Goal: Communication & Community: Participate in discussion

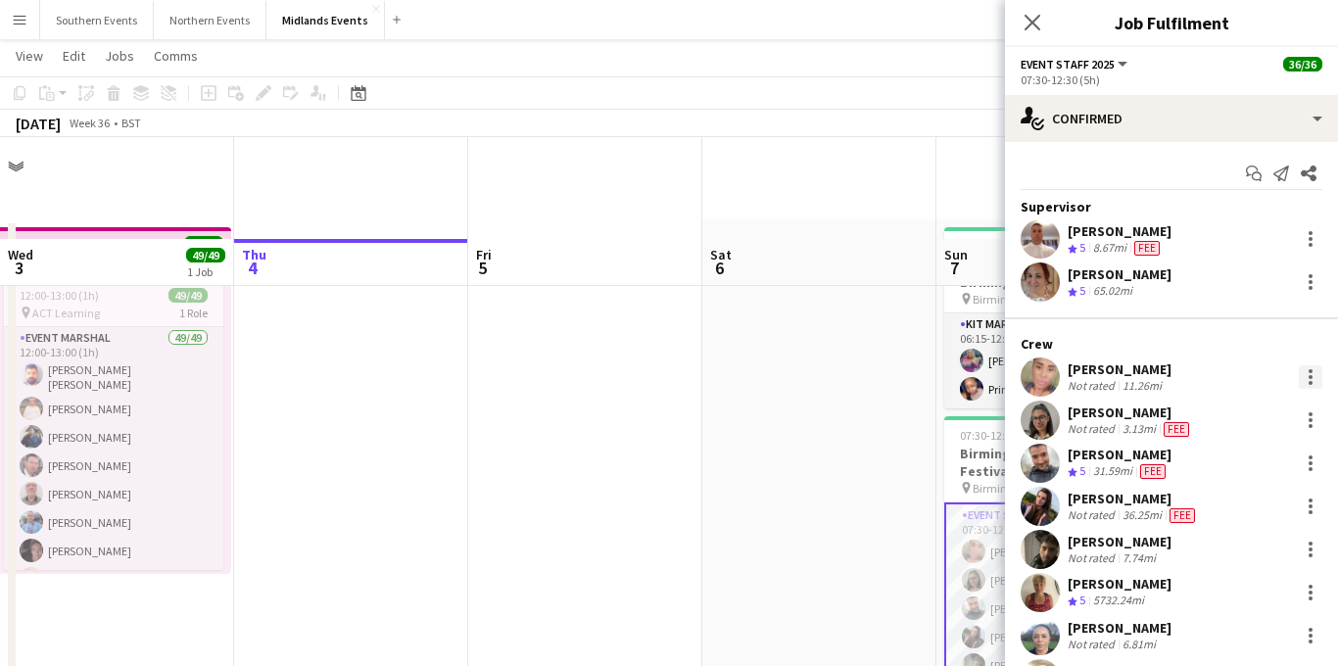
click at [1310, 381] on div at bounding box center [1311, 383] width 4 height 4
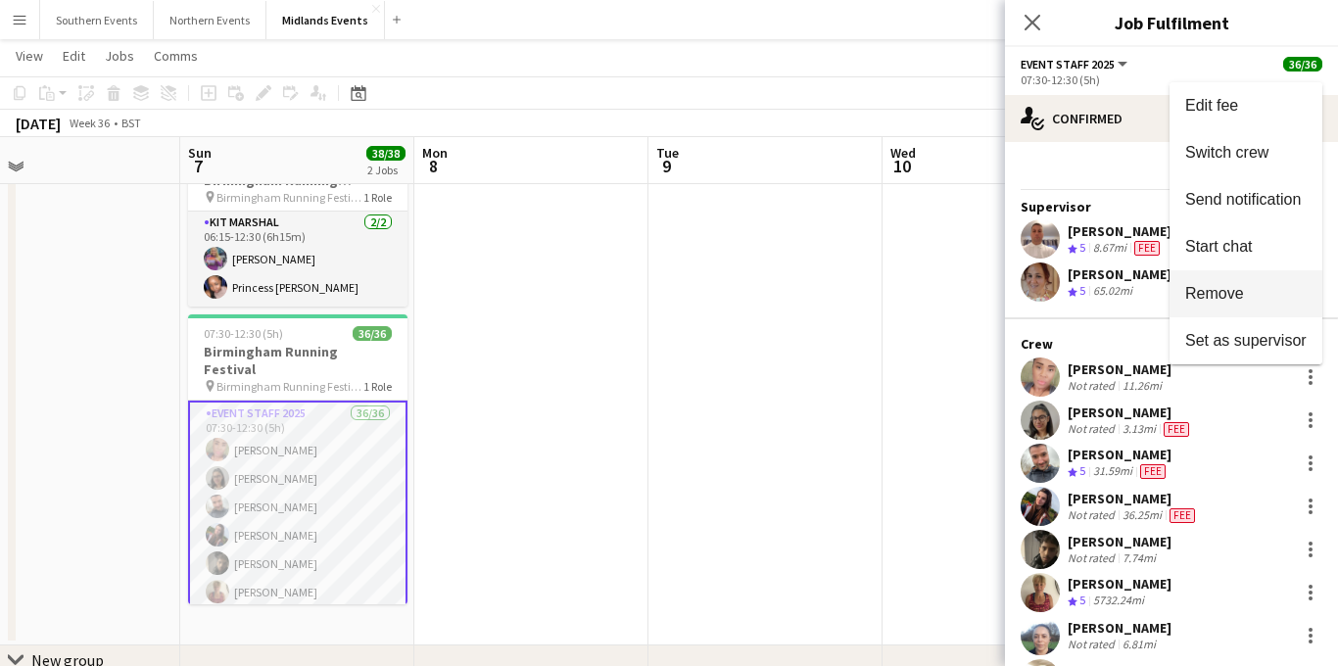
click at [1226, 291] on span "Remove" at bounding box center [1215, 292] width 59 height 17
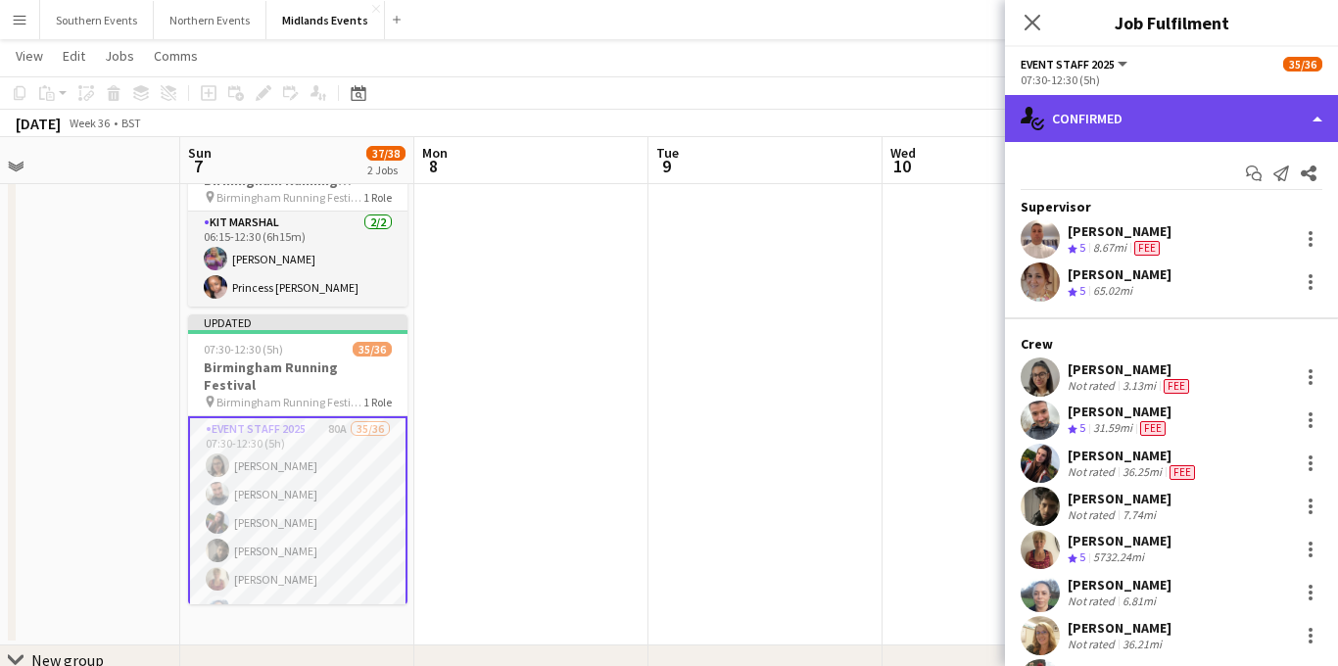
click at [1161, 120] on div "single-neutral-actions-check-2 Confirmed" at bounding box center [1171, 118] width 333 height 47
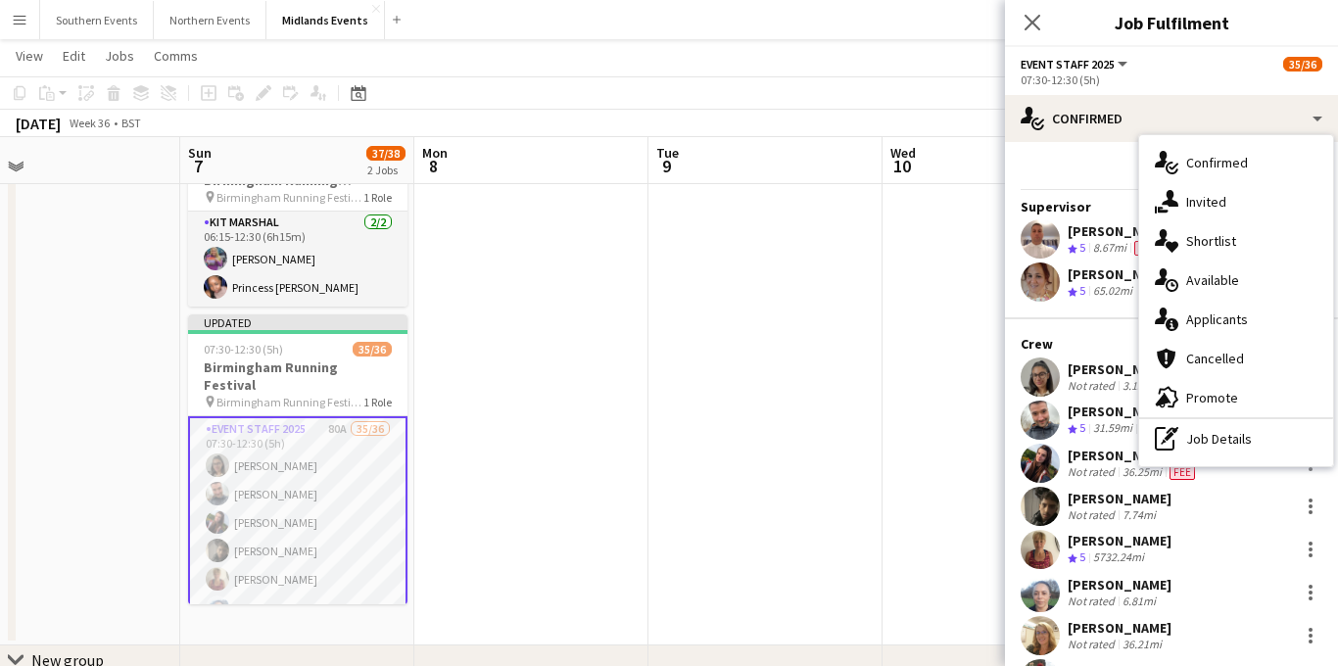
click at [1211, 316] on span "Applicants" at bounding box center [1218, 320] width 62 height 18
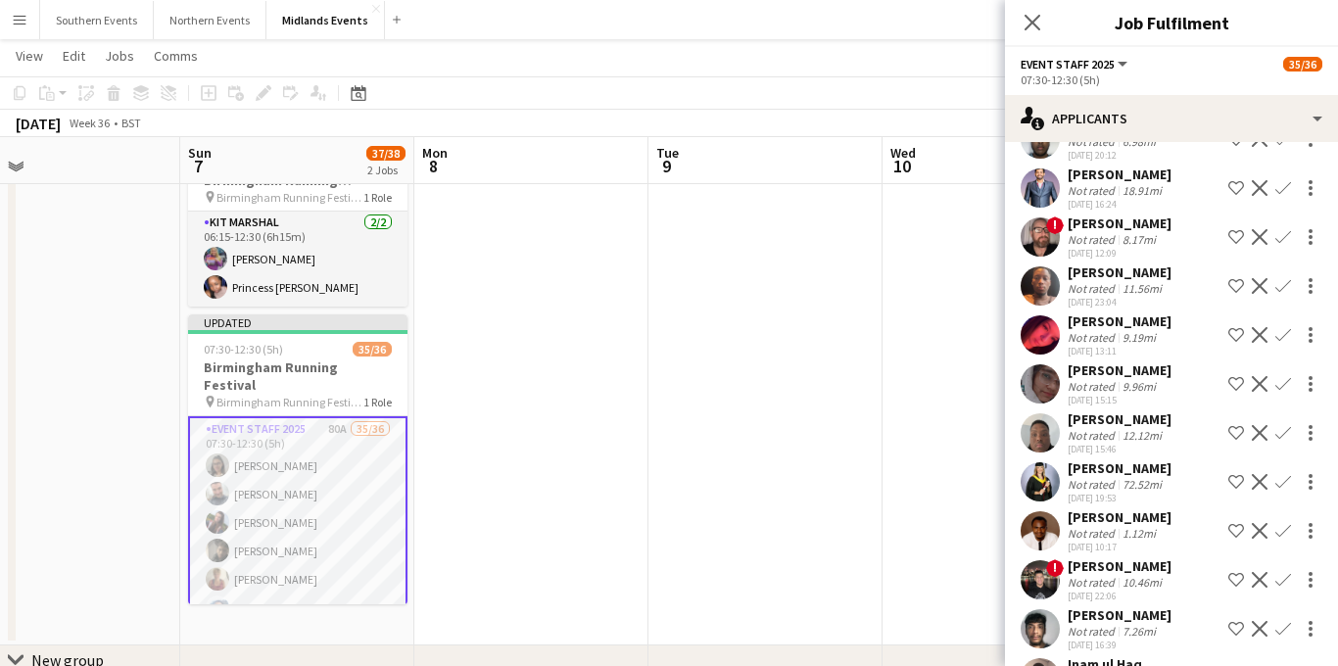
scroll to position [506, 0]
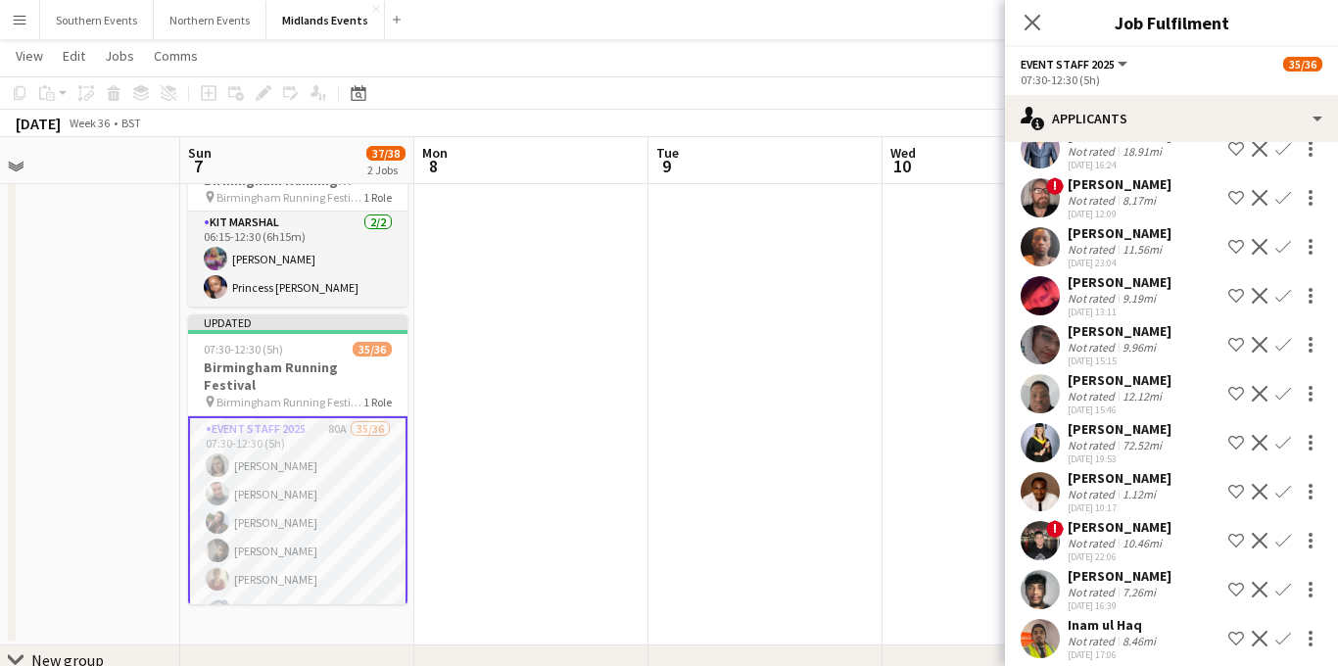
click at [1287, 484] on app-icon "Confirm" at bounding box center [1284, 492] width 16 height 16
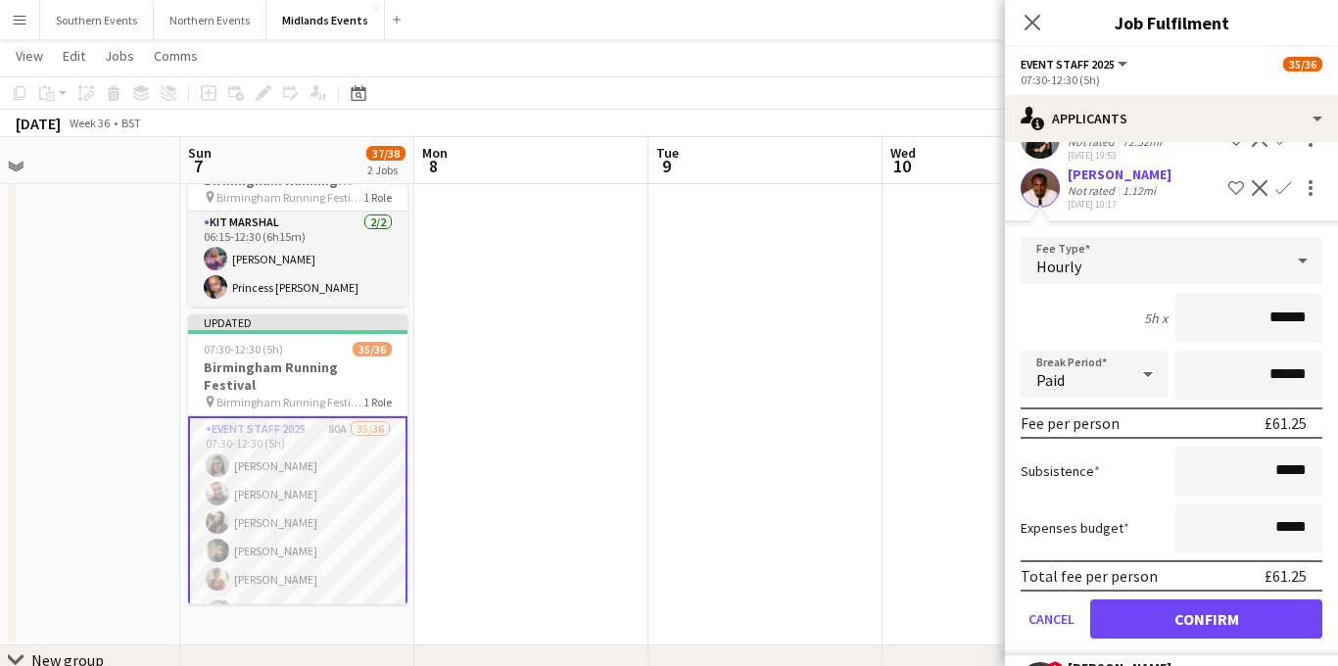
scroll to position [822, 0]
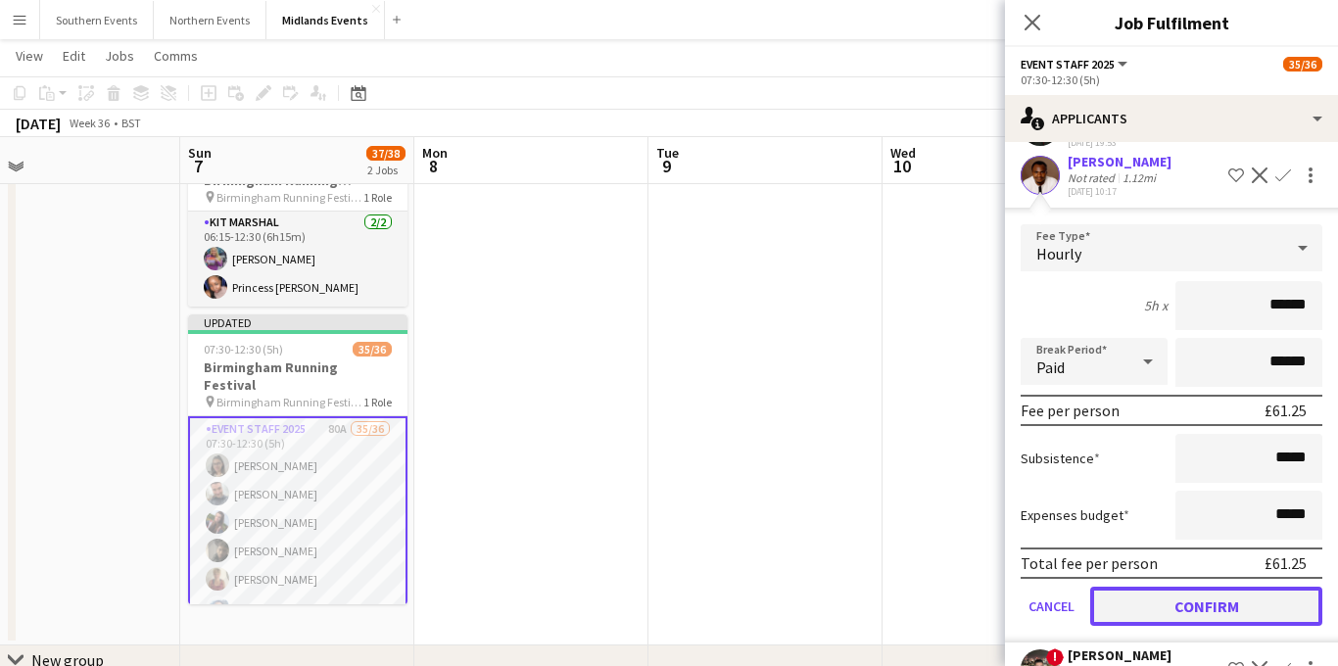
click at [1173, 590] on button "Confirm" at bounding box center [1207, 606] width 232 height 39
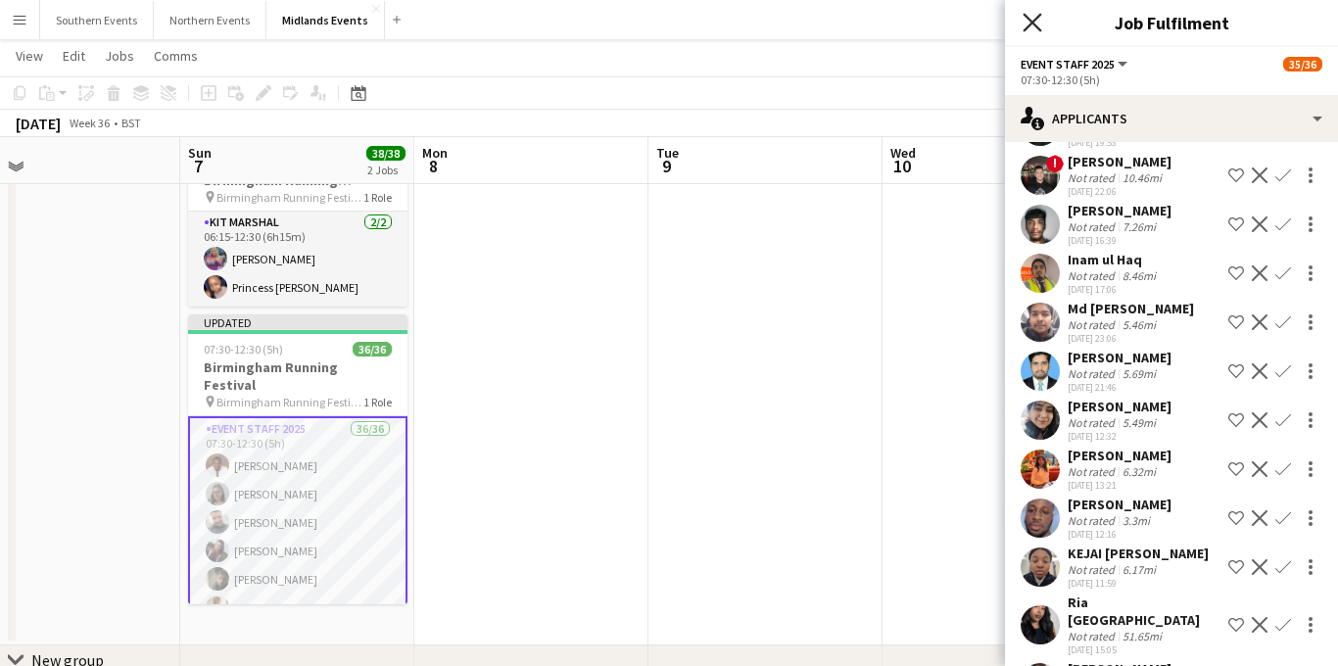
scroll to position [328, 0]
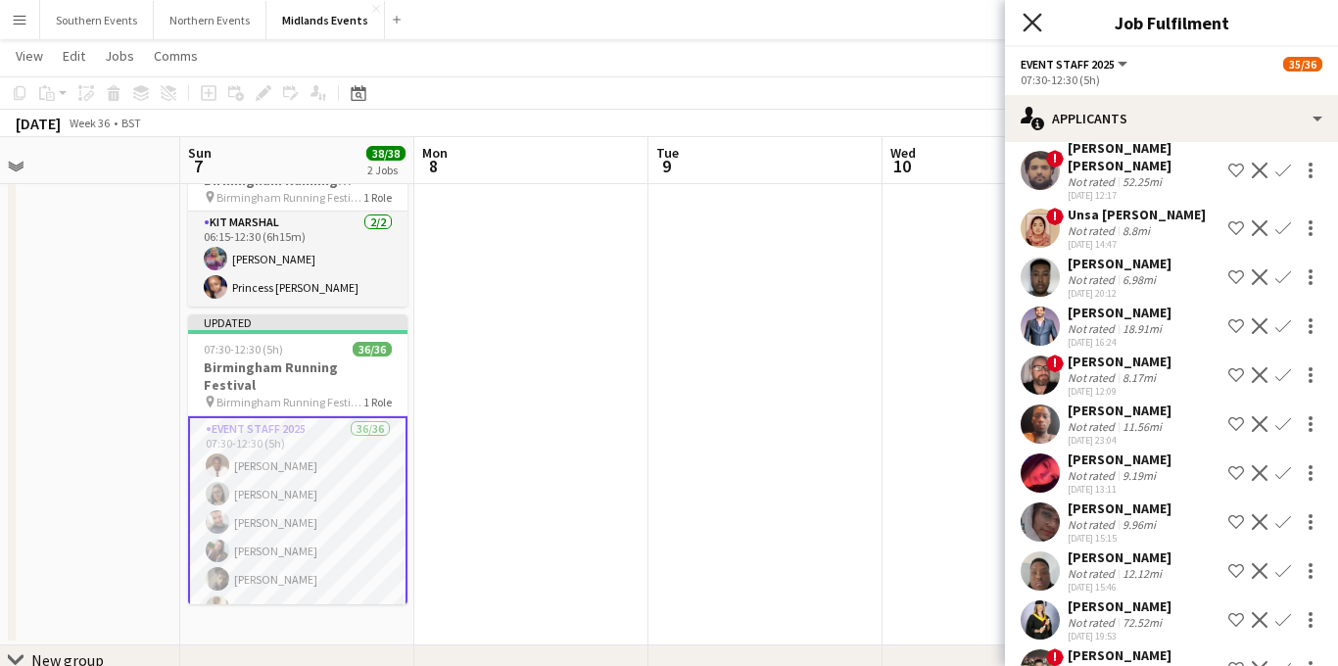
click at [1029, 23] on icon "Close pop-in" at bounding box center [1032, 22] width 19 height 19
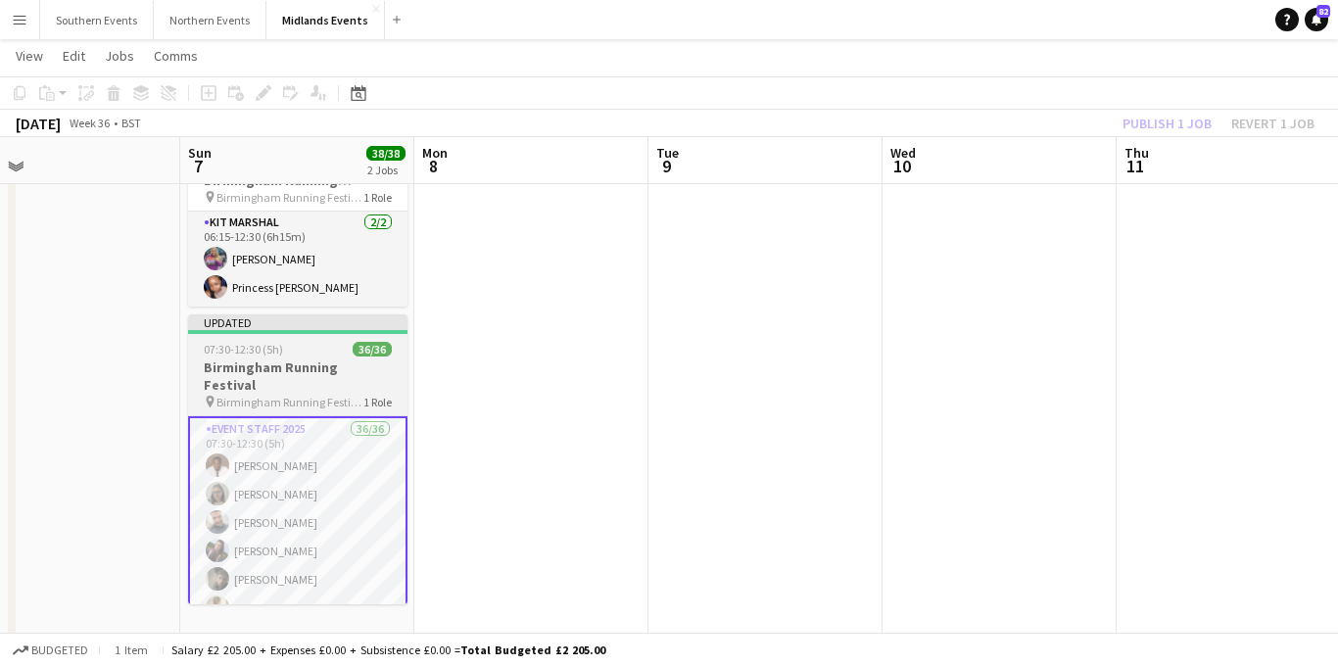
click at [302, 395] on span "Birmingham Running Festival" at bounding box center [290, 402] width 147 height 15
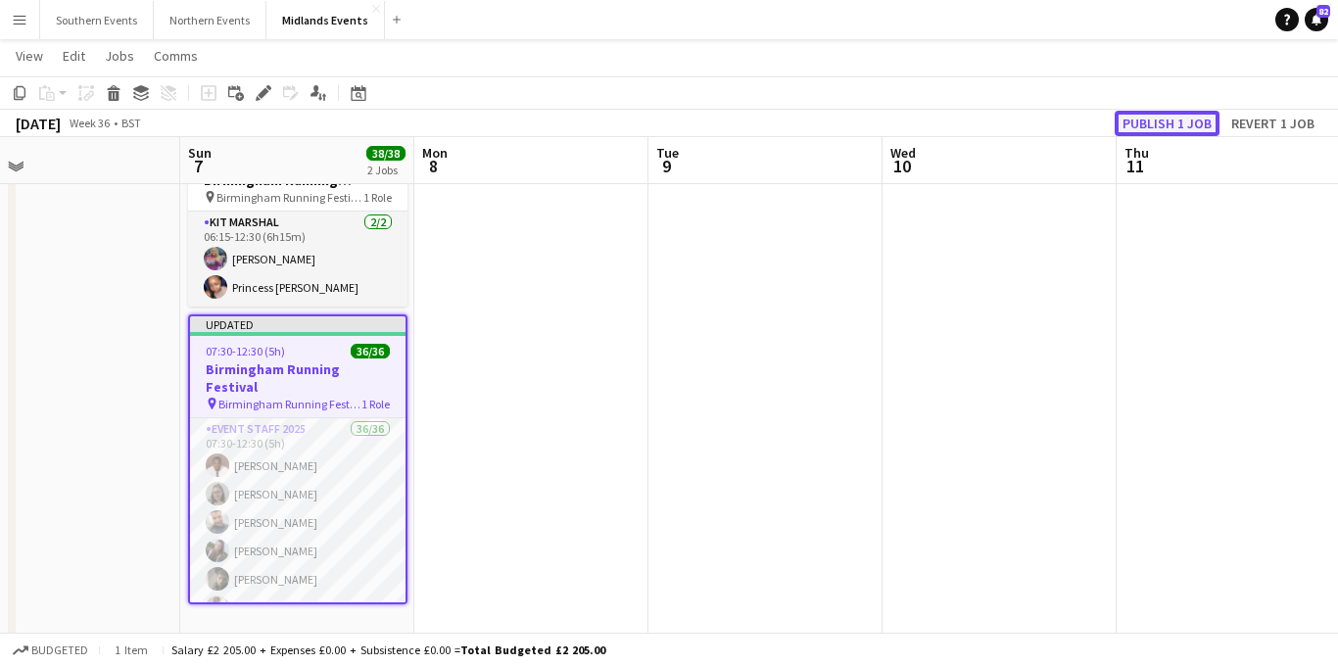
click at [1155, 117] on button "Publish 1 job" at bounding box center [1167, 123] width 105 height 25
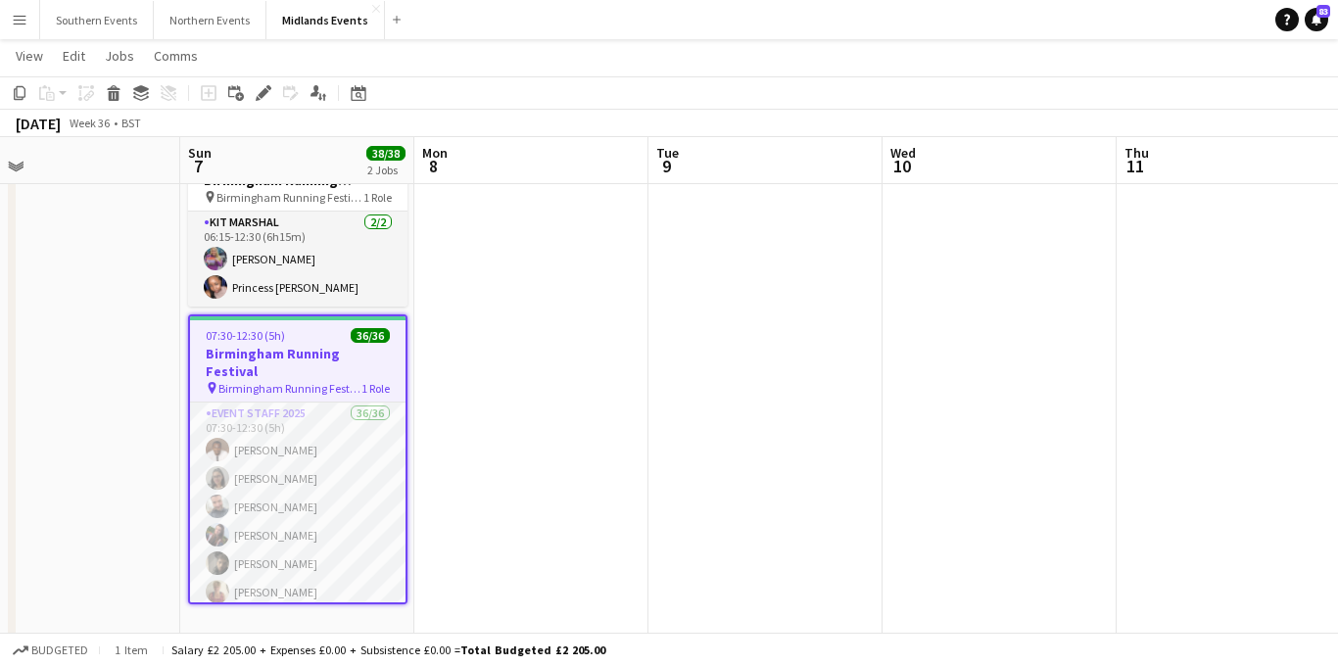
click at [24, 30] on button "Menu" at bounding box center [19, 19] width 39 height 39
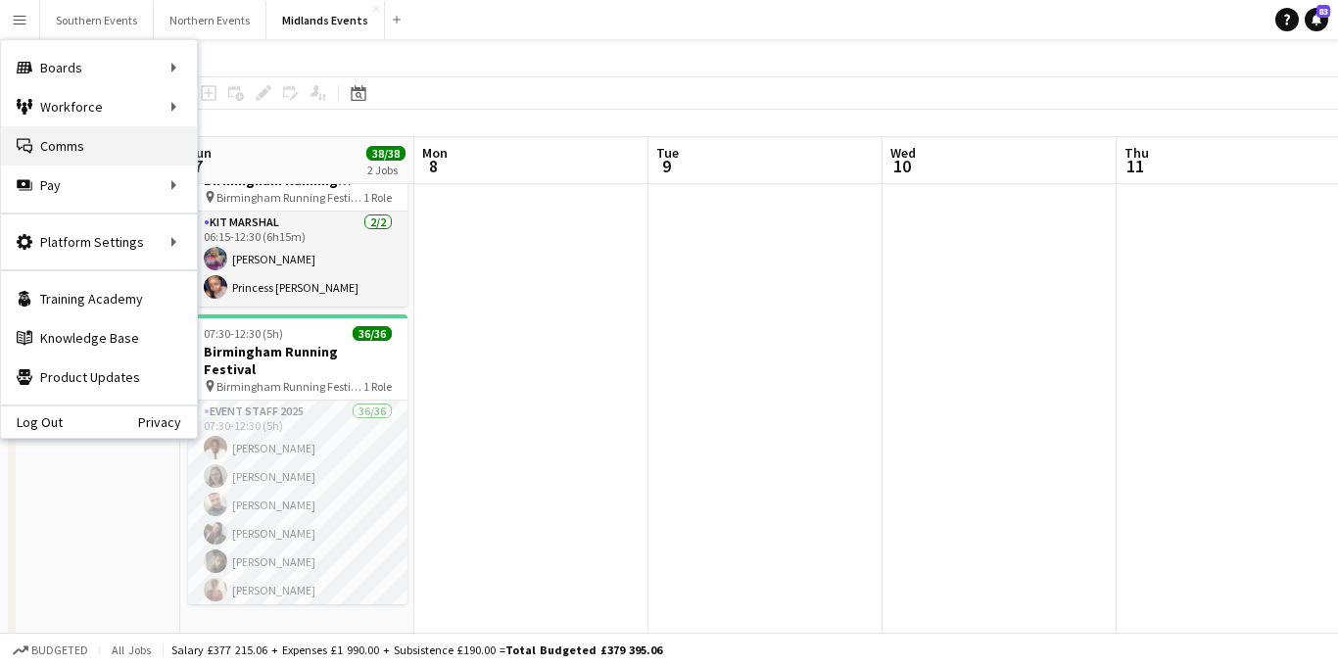
click at [50, 141] on link "Comms Comms" at bounding box center [99, 145] width 196 height 39
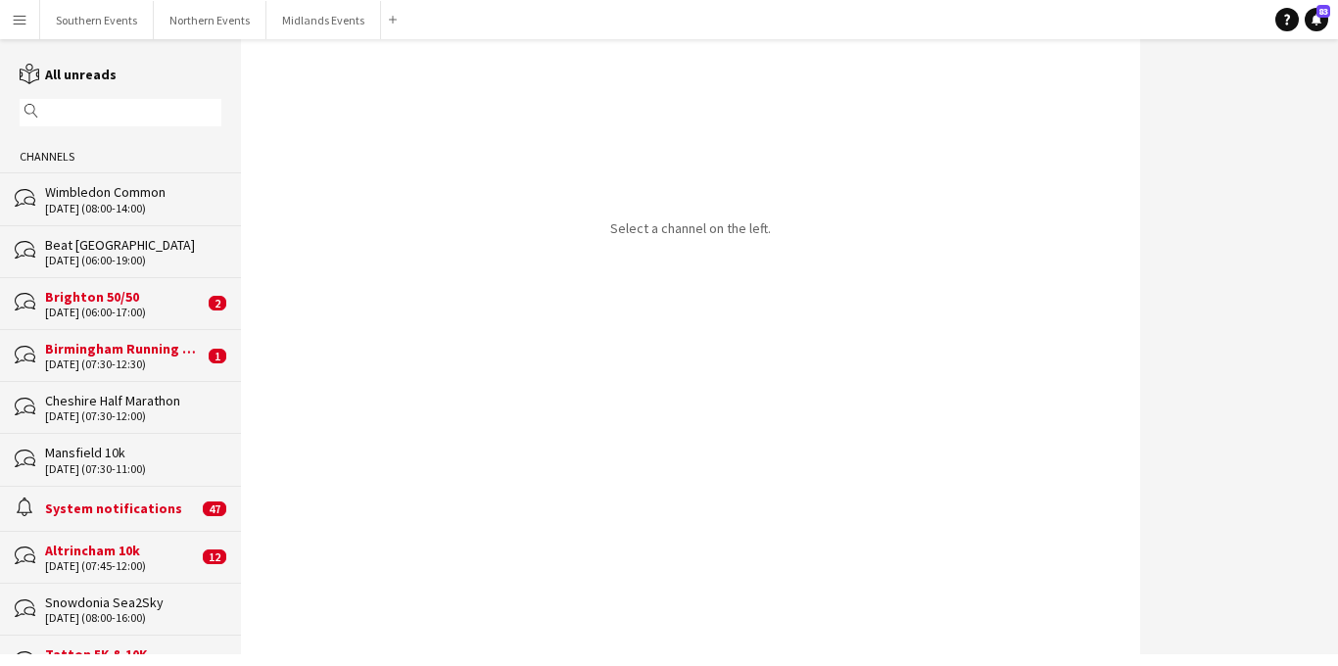
click at [130, 359] on div "[DATE] (07:30-12:30)" at bounding box center [124, 365] width 159 height 14
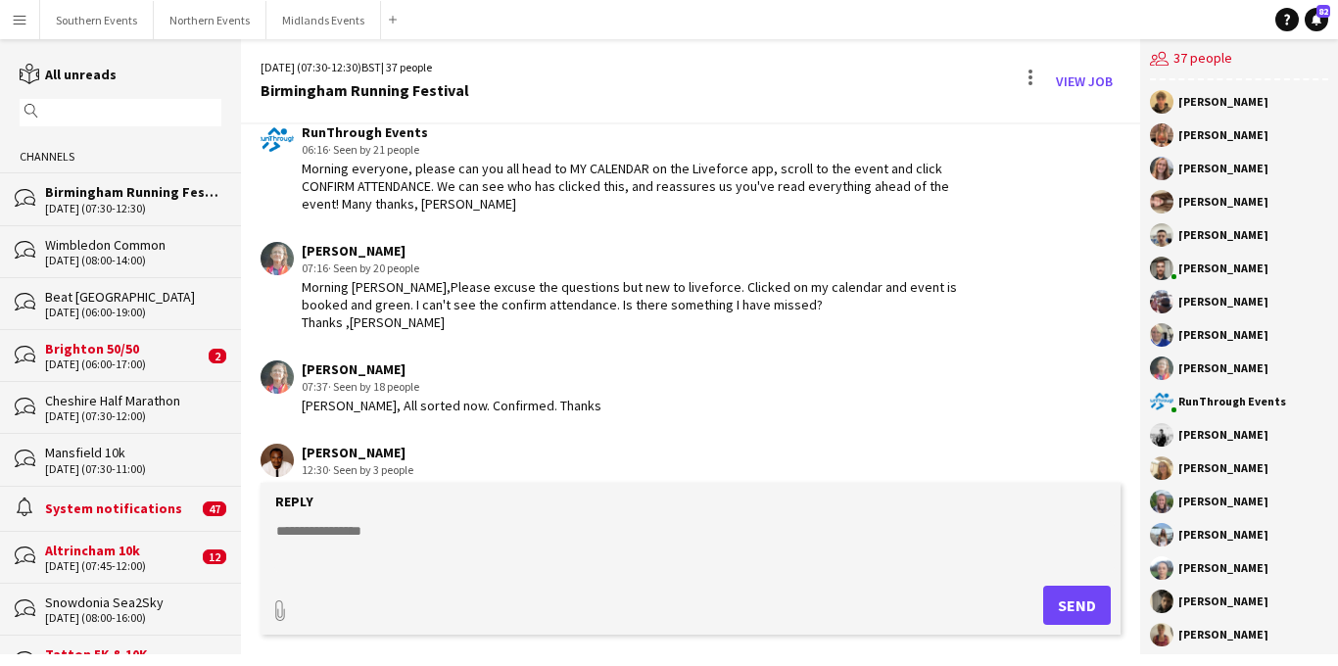
scroll to position [5382, 0]
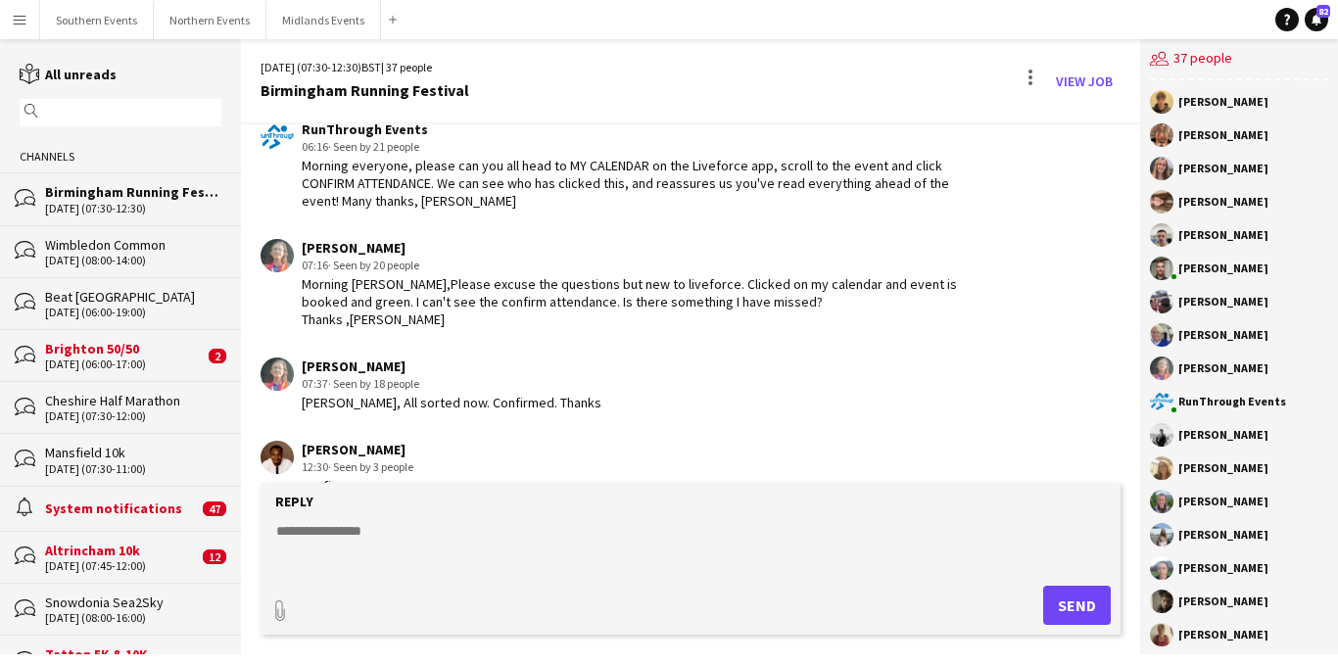
click at [121, 361] on div "[DATE] (06:00-17:00)" at bounding box center [124, 365] width 159 height 14
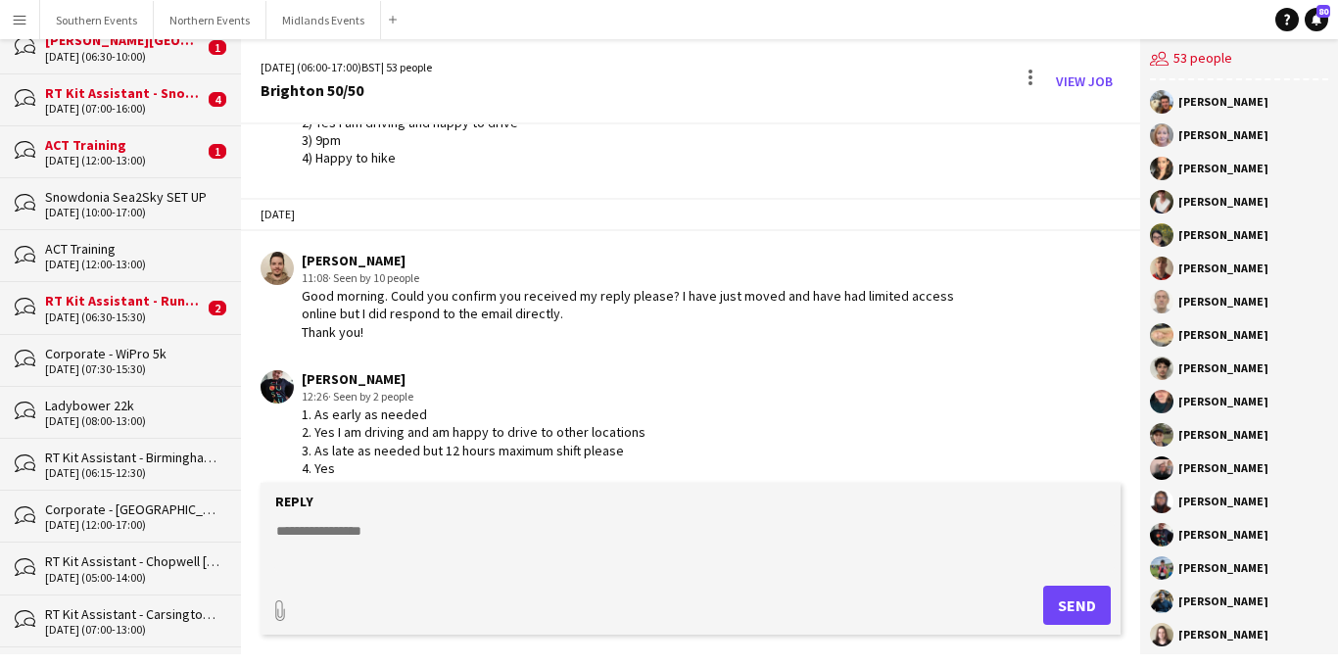
scroll to position [672, 0]
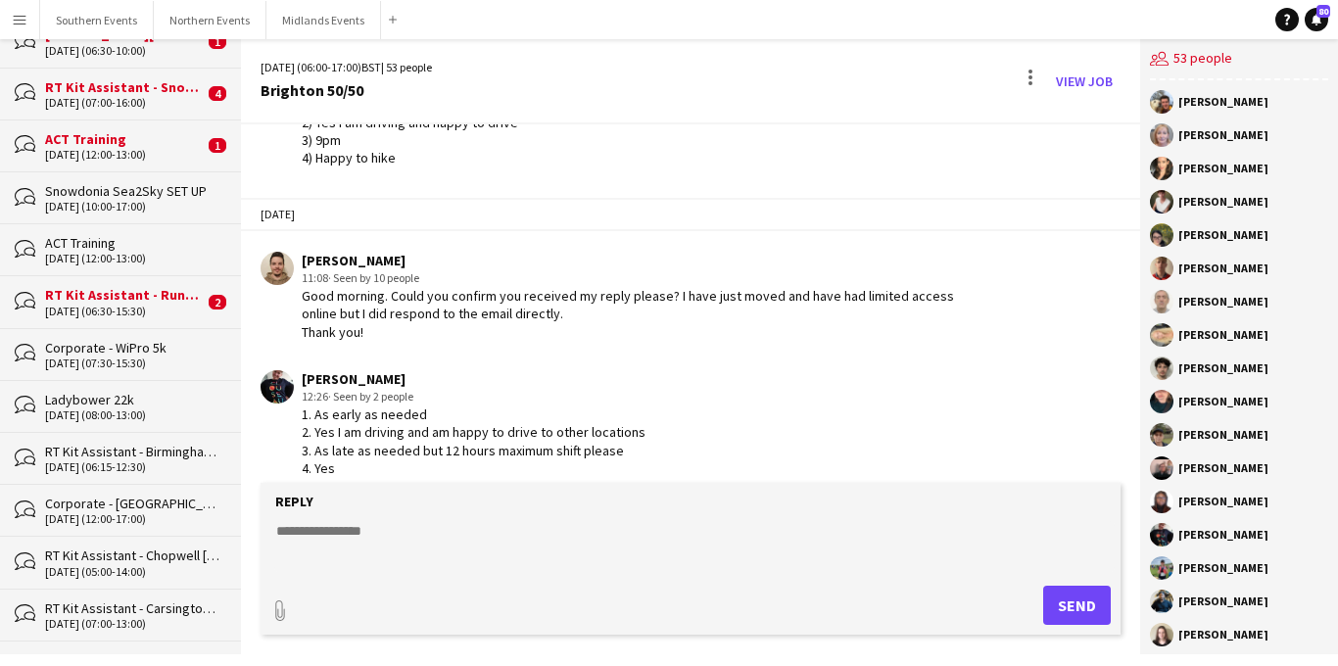
click at [325, 535] on textarea at bounding box center [695, 546] width 842 height 51
click at [488, 533] on textarea "**********" at bounding box center [695, 546] width 842 height 51
type textarea "**********"
click at [1055, 601] on button "Send" at bounding box center [1078, 605] width 68 height 39
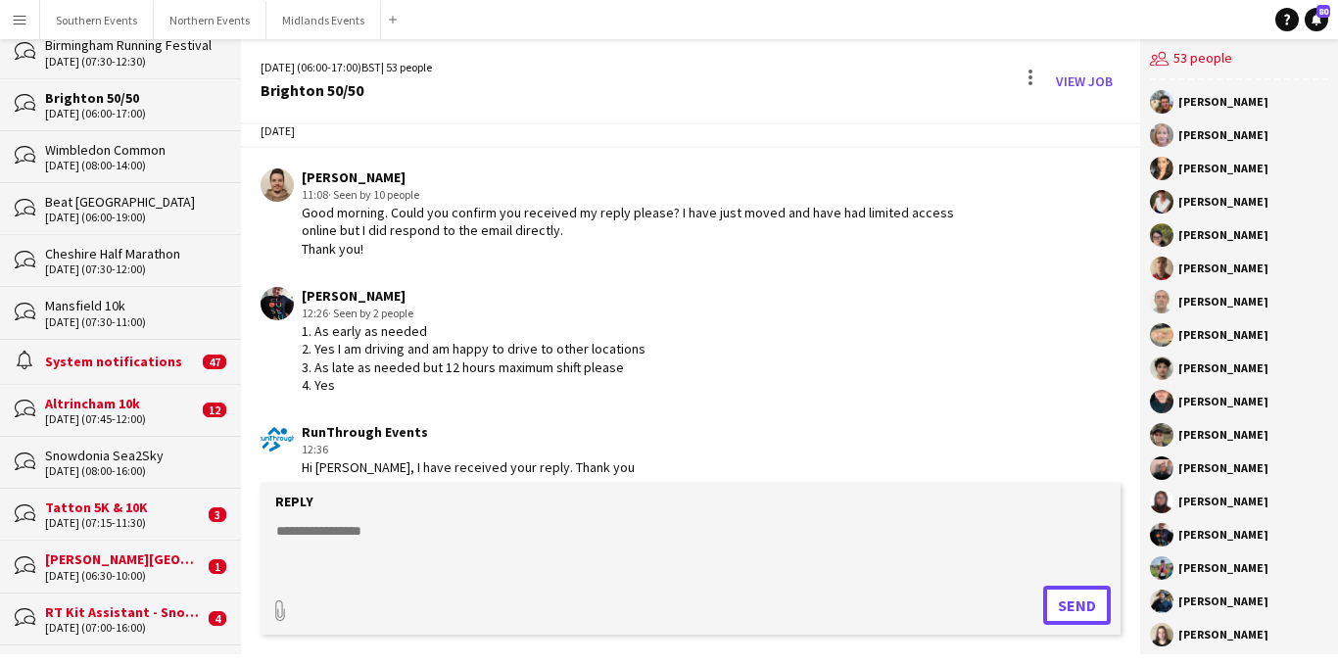
scroll to position [0, 0]
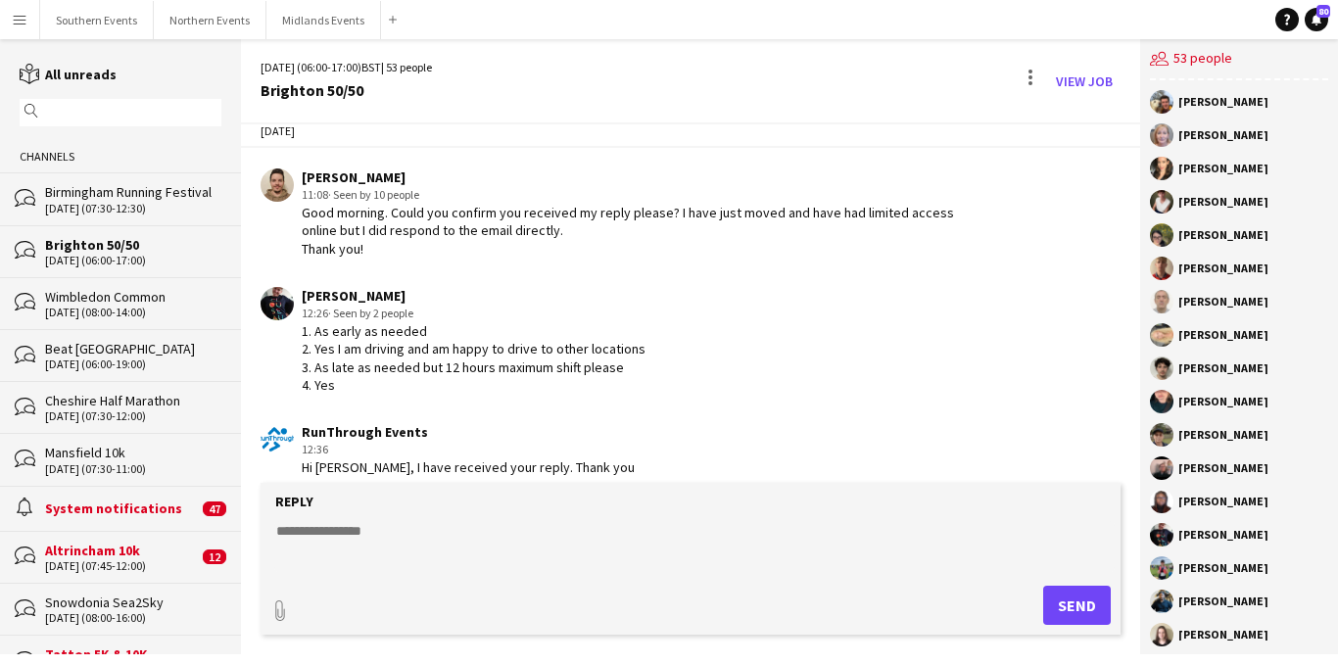
click at [28, 23] on button "Menu" at bounding box center [19, 19] width 39 height 39
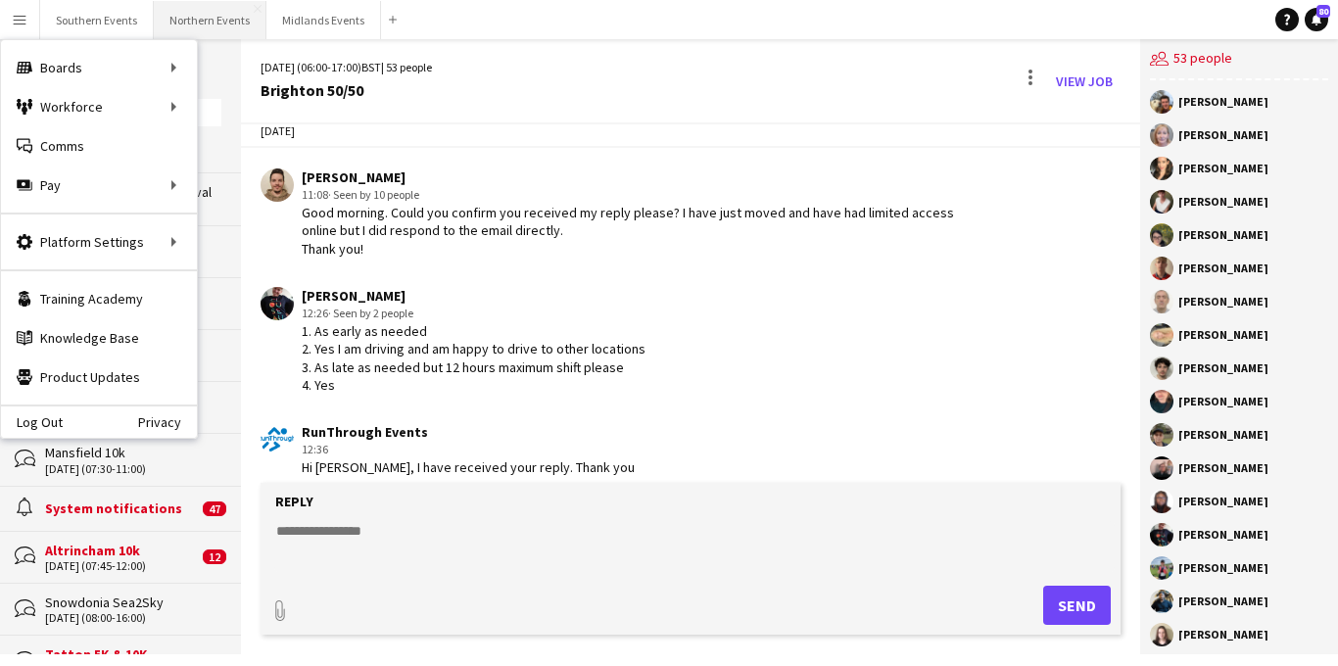
click at [216, 21] on button "Northern Events Close" at bounding box center [210, 20] width 113 height 38
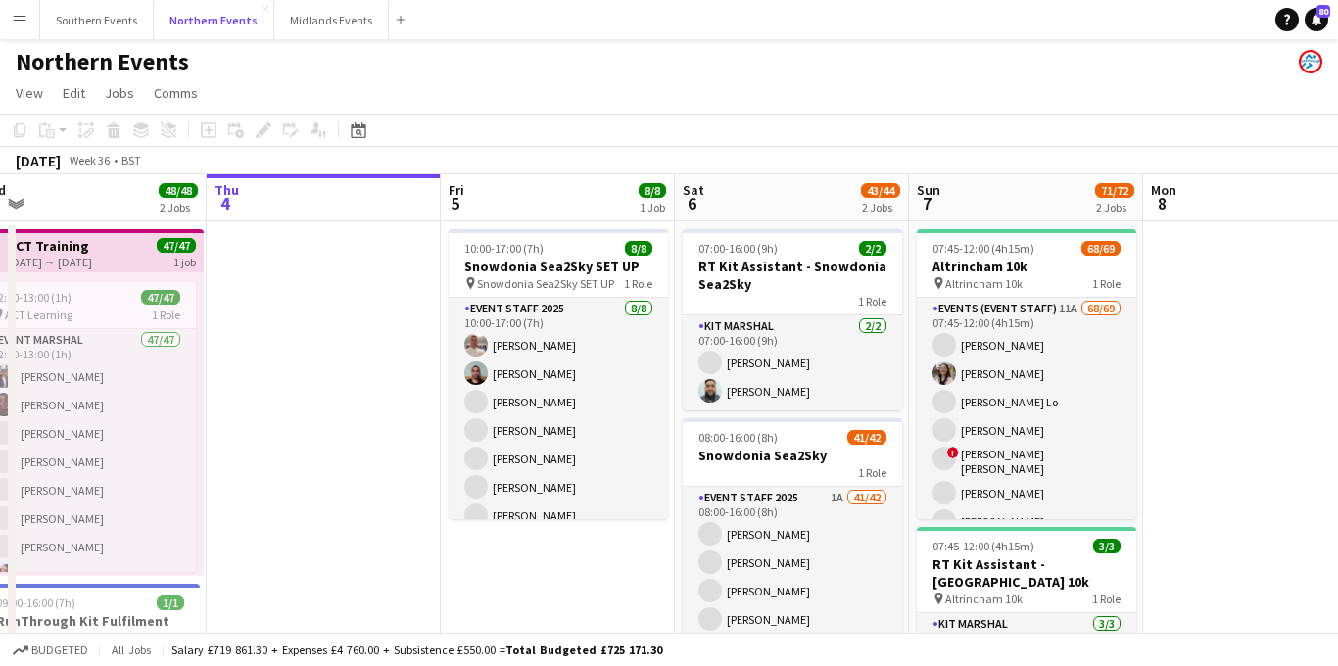
scroll to position [0, 473]
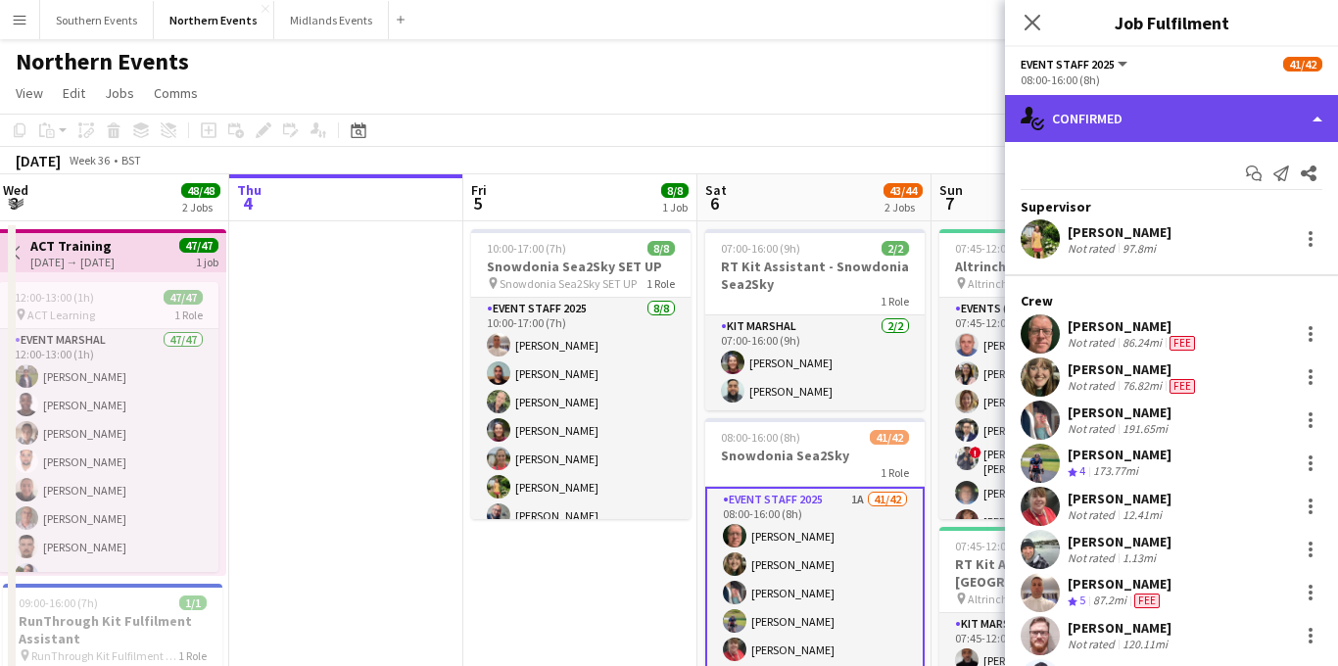
click at [1167, 122] on div "single-neutral-actions-check-2 Confirmed" at bounding box center [1171, 118] width 333 height 47
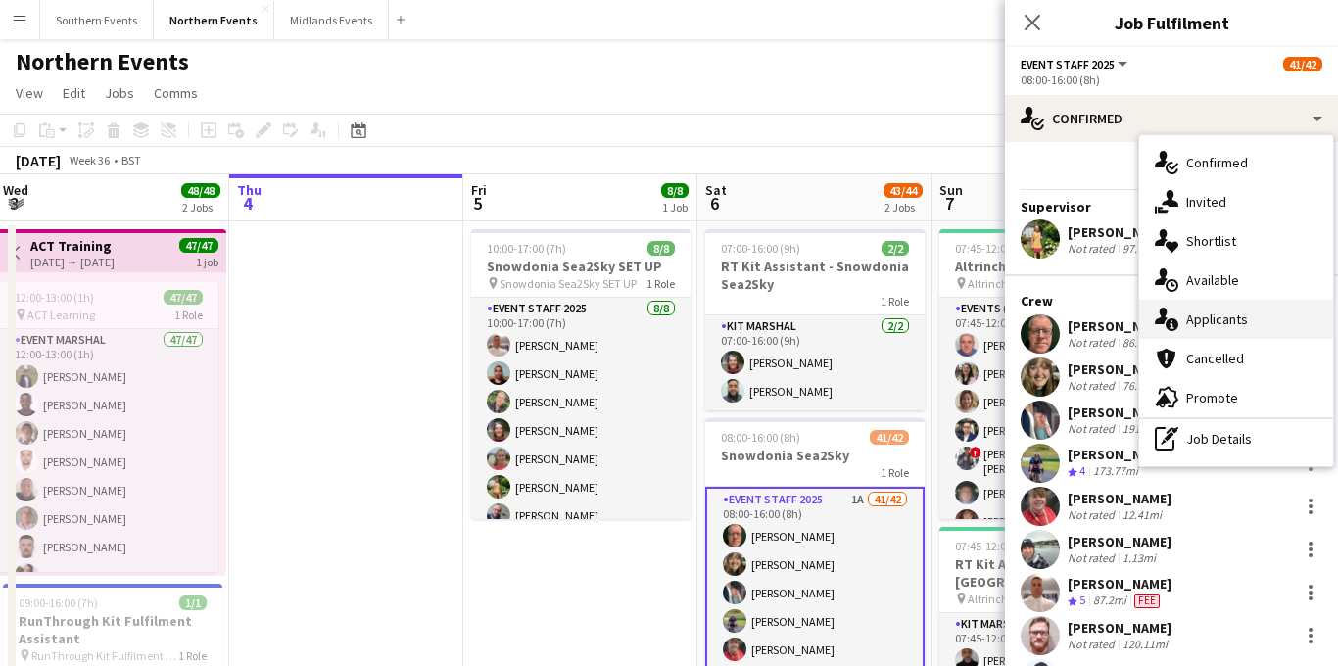
click at [1208, 319] on span "Applicants" at bounding box center [1218, 320] width 62 height 18
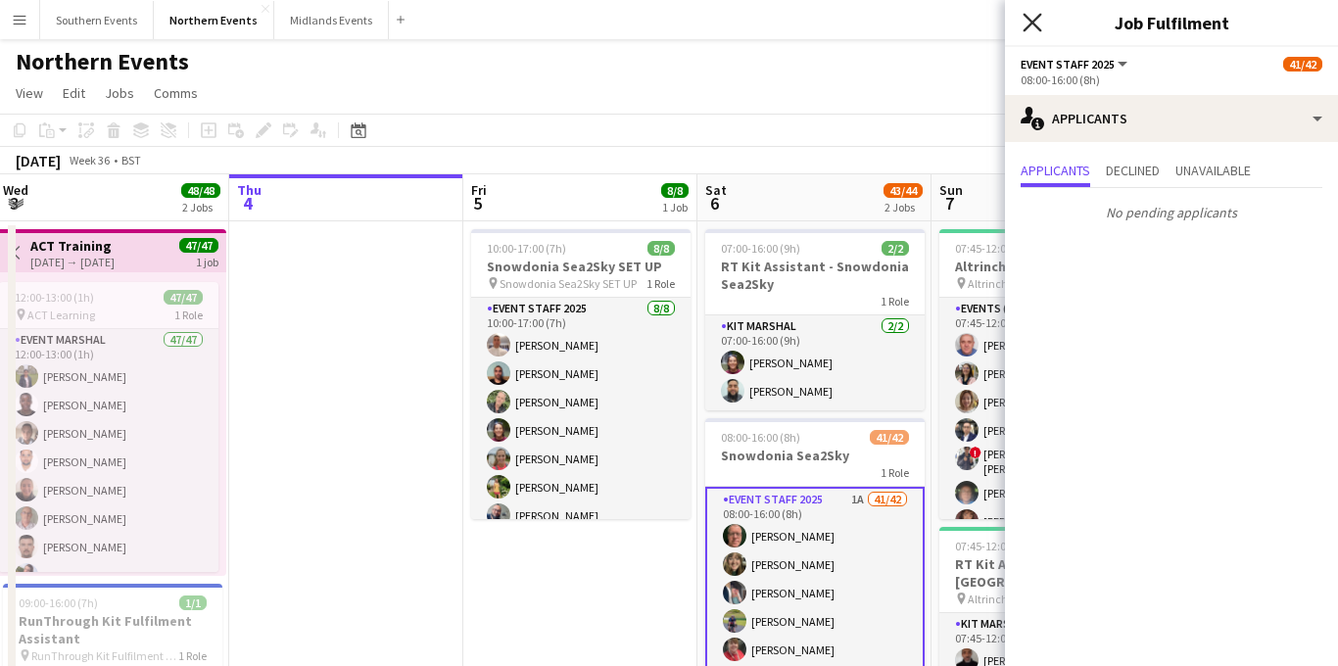
click at [1036, 26] on icon "Close pop-in" at bounding box center [1032, 22] width 19 height 19
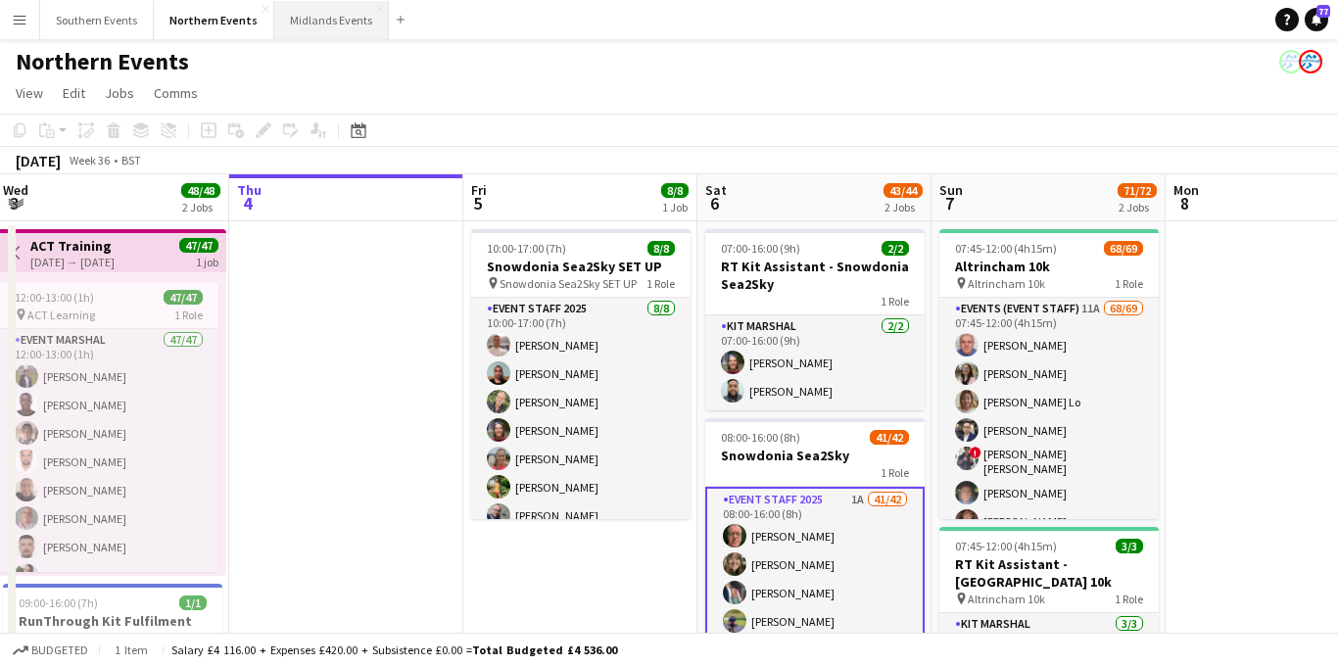
click at [325, 24] on button "Midlands Events Close" at bounding box center [331, 20] width 115 height 38
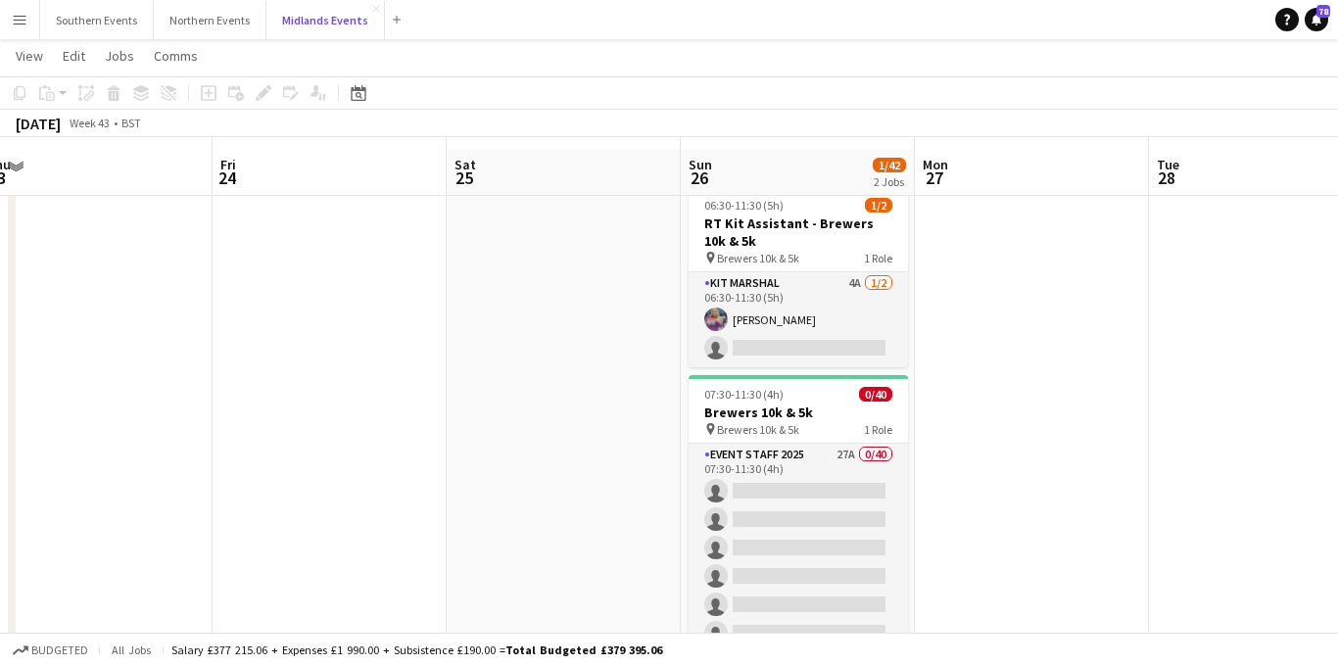
scroll to position [14, 0]
